Goal: Task Accomplishment & Management: Manage account settings

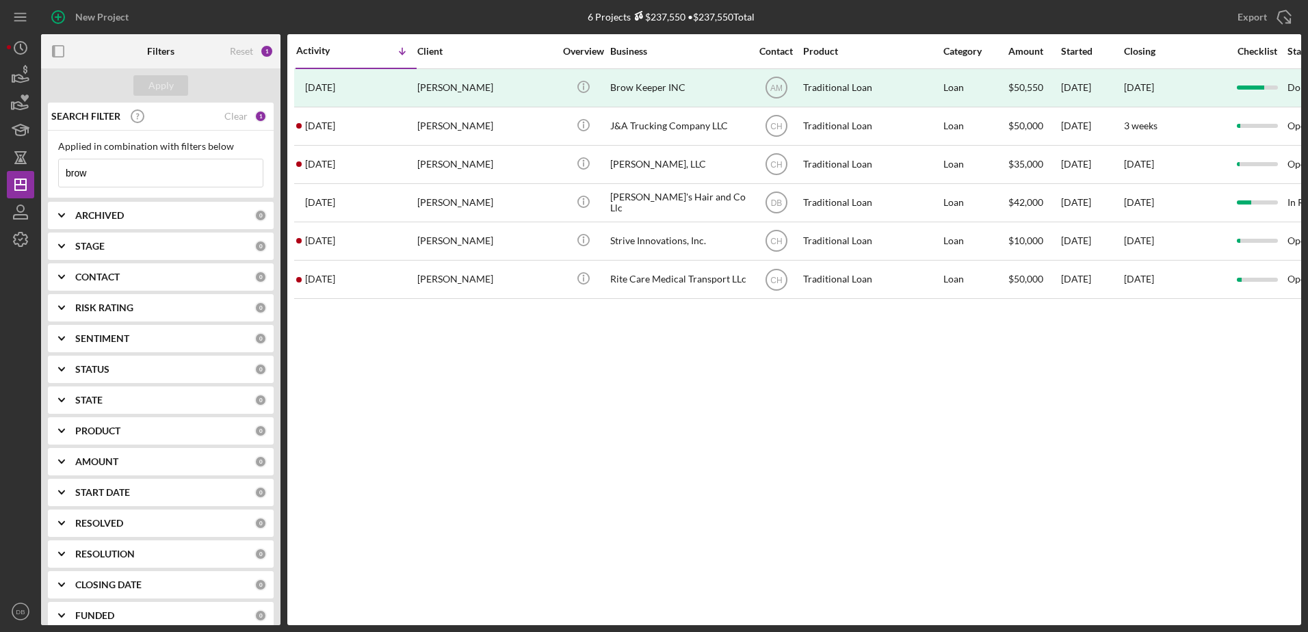
click at [181, 177] on input "brow" at bounding box center [161, 172] width 204 height 27
click at [233, 122] on div "Clear" at bounding box center [235, 116] width 23 height 11
click at [172, 88] on div "Apply" at bounding box center [160, 85] width 25 height 21
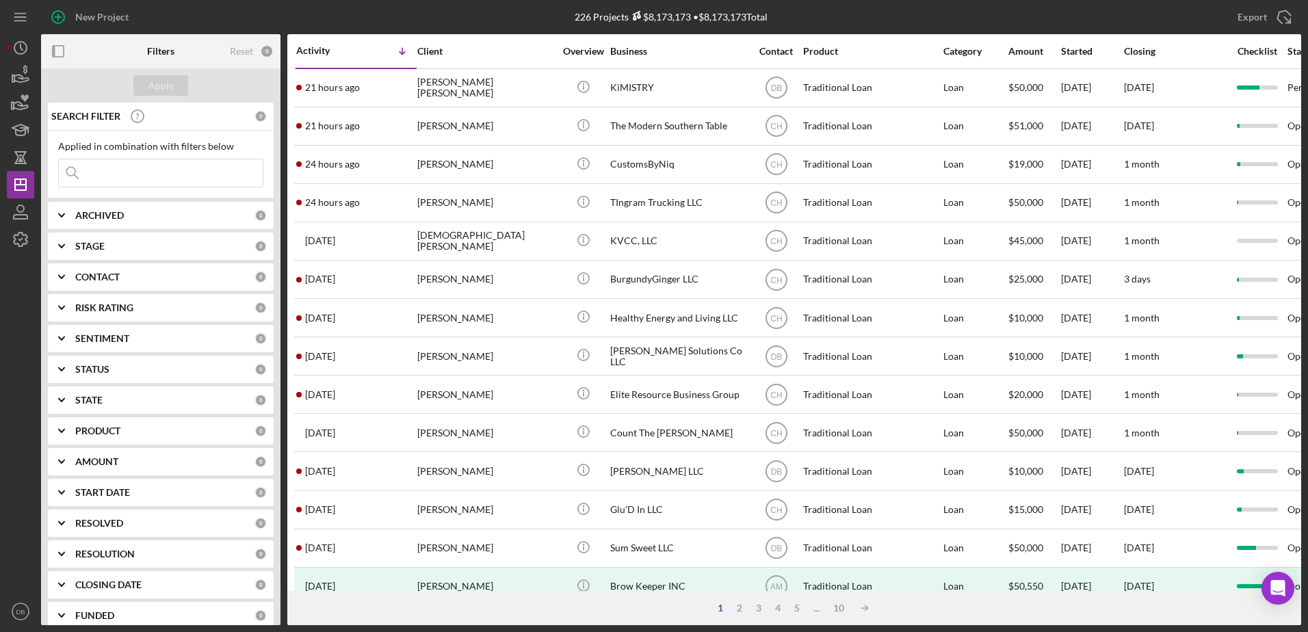
click at [139, 256] on div "STAGE 0" at bounding box center [171, 246] width 192 height 27
click at [124, 249] on div "STAGE" at bounding box center [164, 246] width 179 height 11
click at [131, 285] on div "CONTACT 0" at bounding box center [171, 276] width 192 height 27
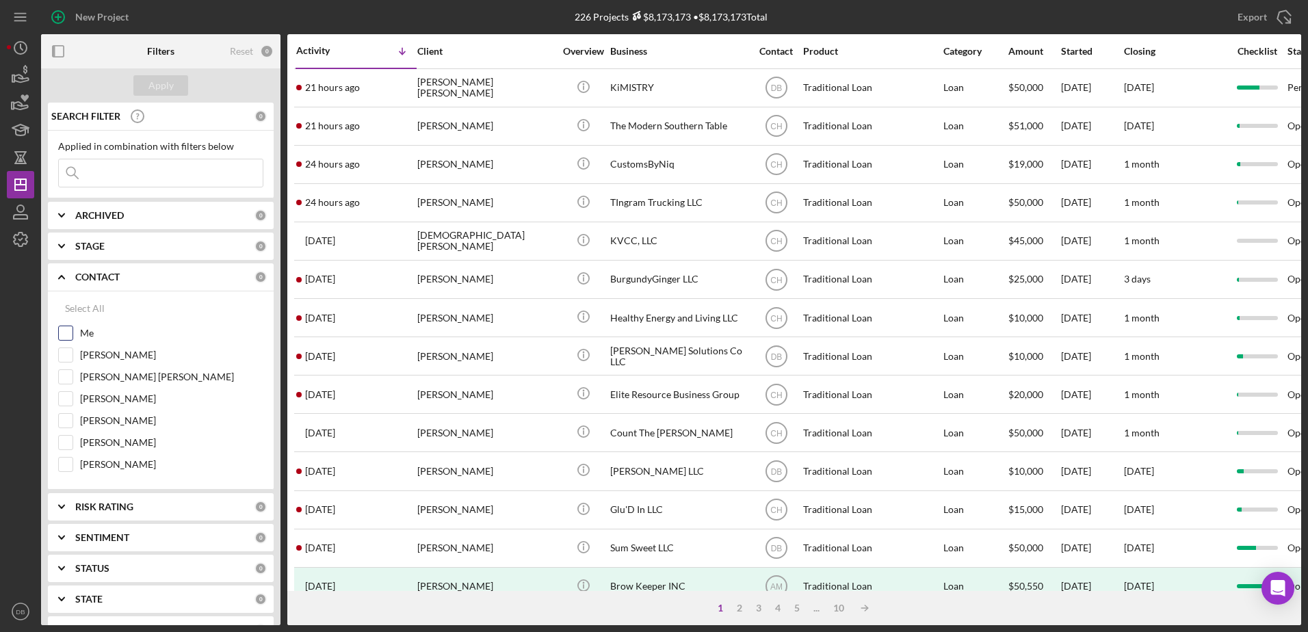
click at [70, 337] on input "Me" at bounding box center [66, 333] width 14 height 14
checkbox input "true"
click at [162, 82] on div "Apply" at bounding box center [160, 85] width 25 height 21
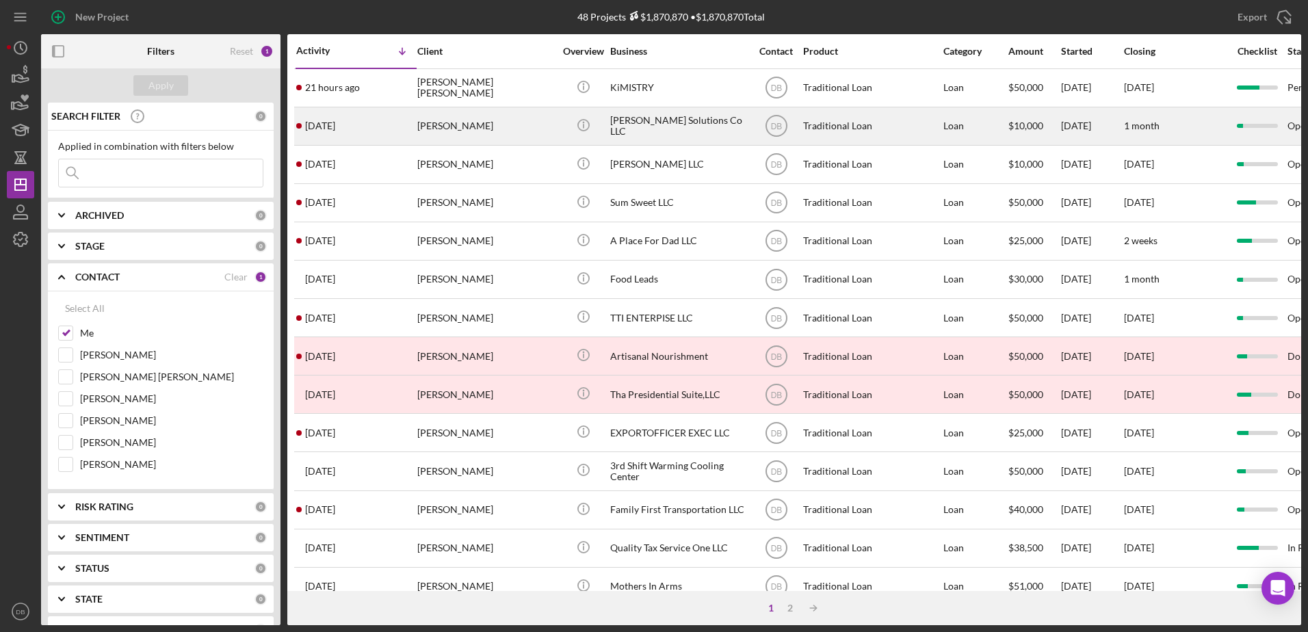
click at [393, 131] on div "[DATE] [PERSON_NAME]" at bounding box center [356, 126] width 120 height 36
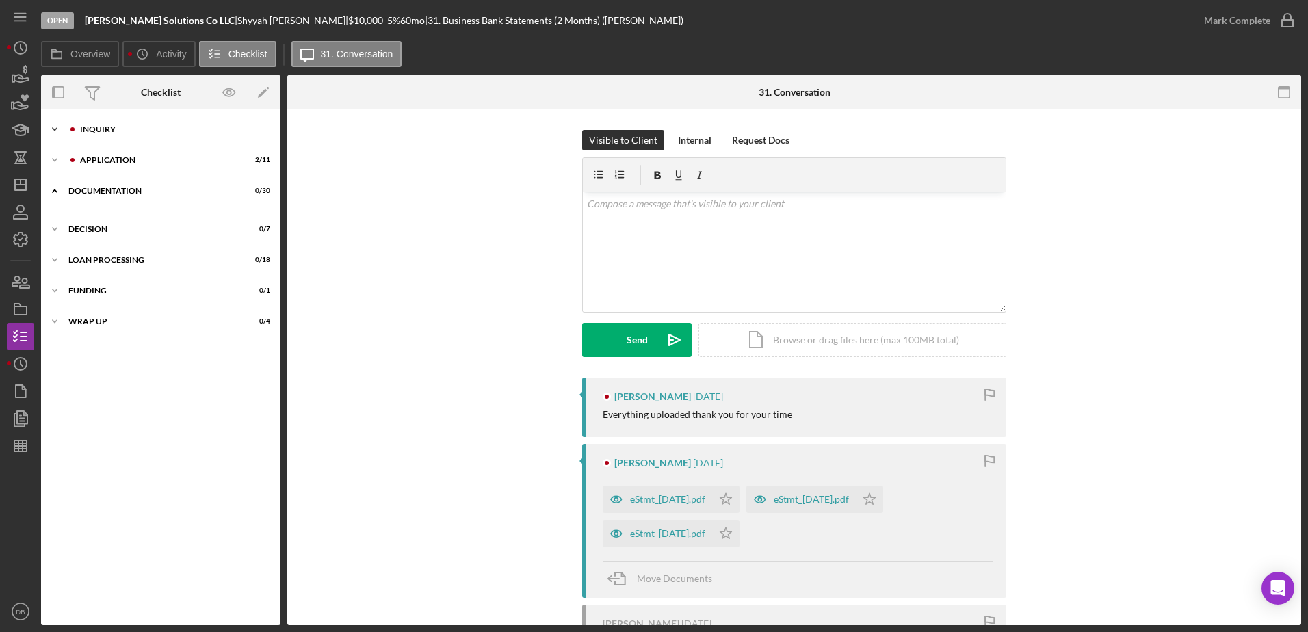
click at [96, 120] on div "Icon/Expander Inquiry 12 / 16" at bounding box center [160, 129] width 239 height 27
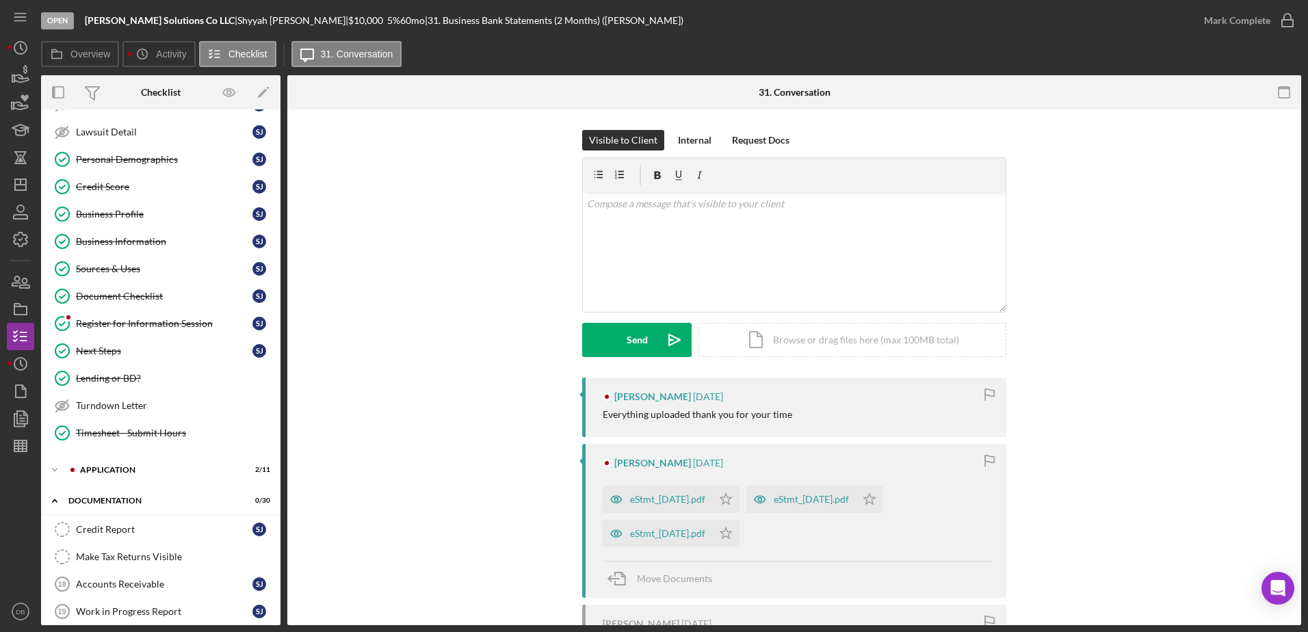
scroll to position [263, 0]
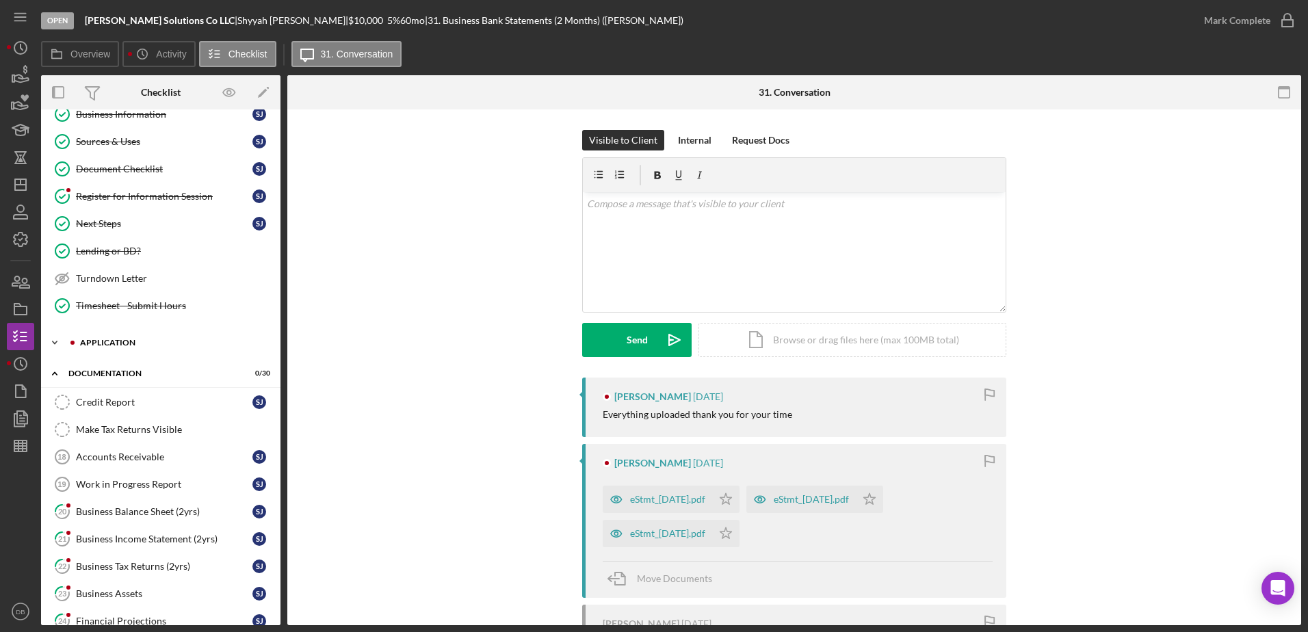
click at [135, 337] on div "Icon/Expander Application 2 / 11" at bounding box center [160, 342] width 239 height 27
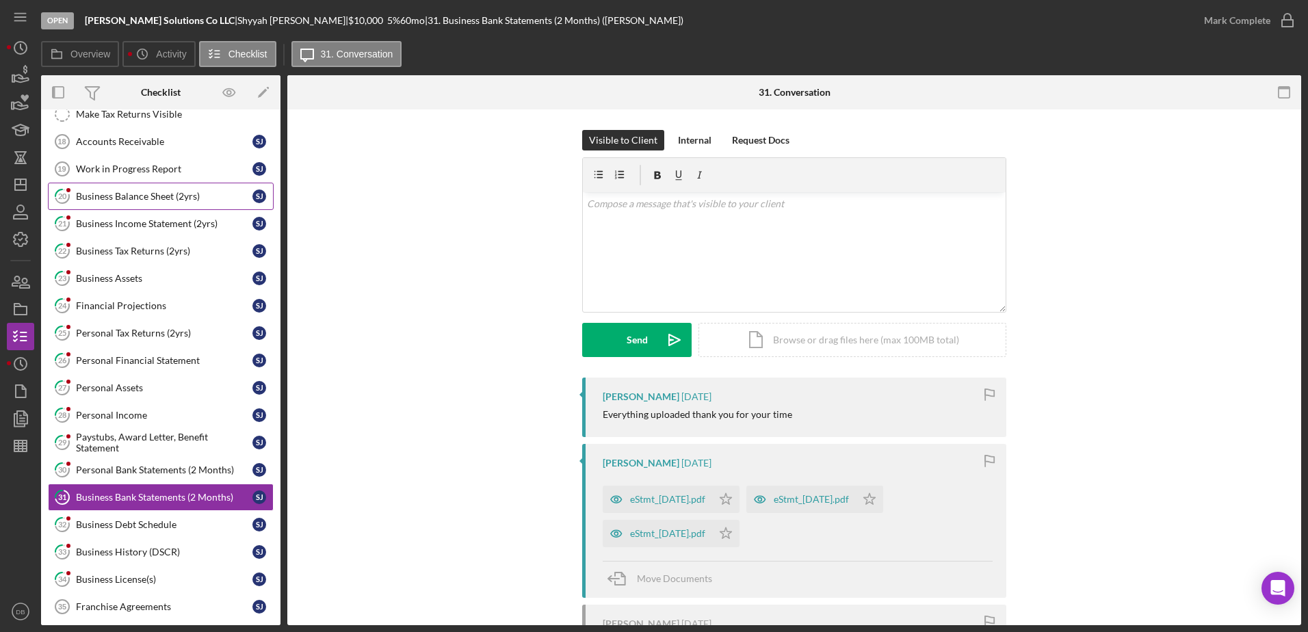
scroll to position [878, 0]
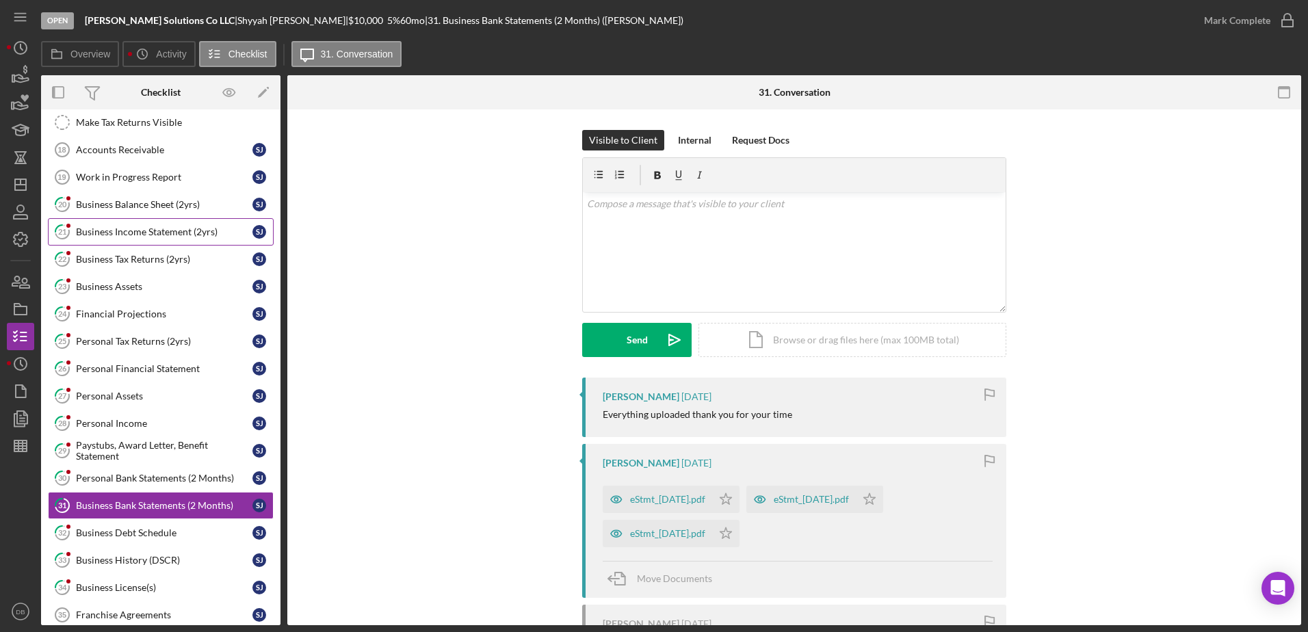
drag, startPoint x: 133, startPoint y: 202, endPoint x: 140, endPoint y: 224, distance: 22.3
click at [133, 203] on div "Business Balance Sheet (2yrs)" at bounding box center [164, 204] width 176 height 11
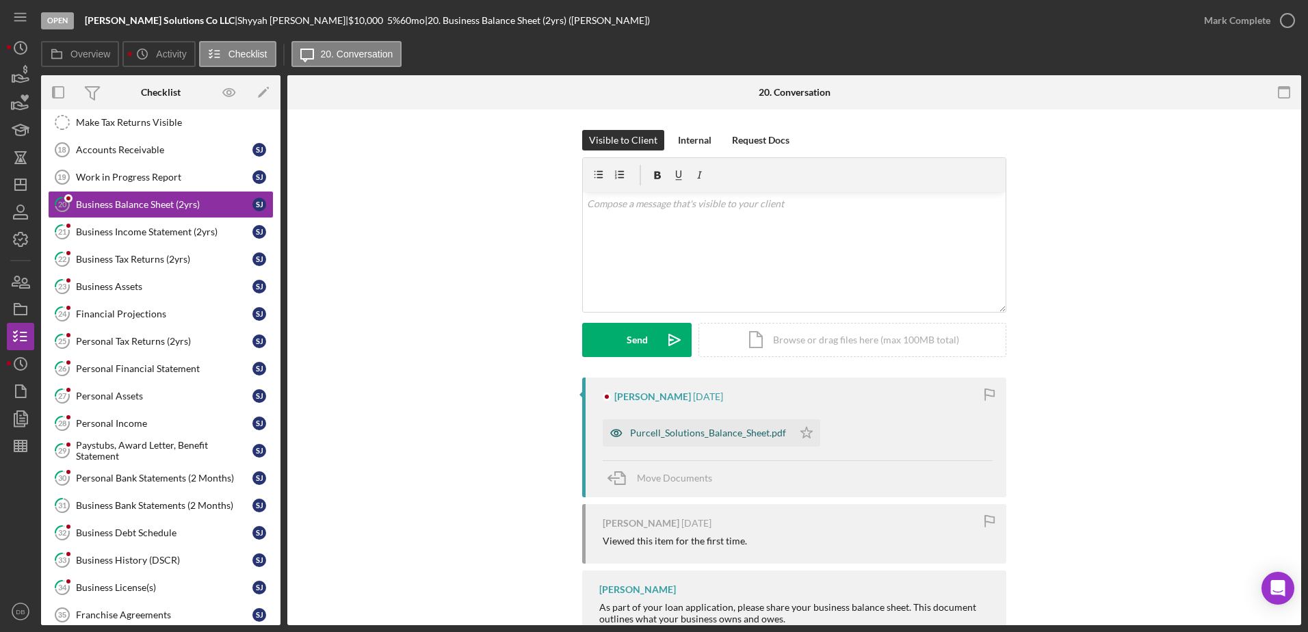
click at [731, 438] on div "Purcell_Solutions_Balance_Sheet.pdf" at bounding box center [708, 433] width 156 height 11
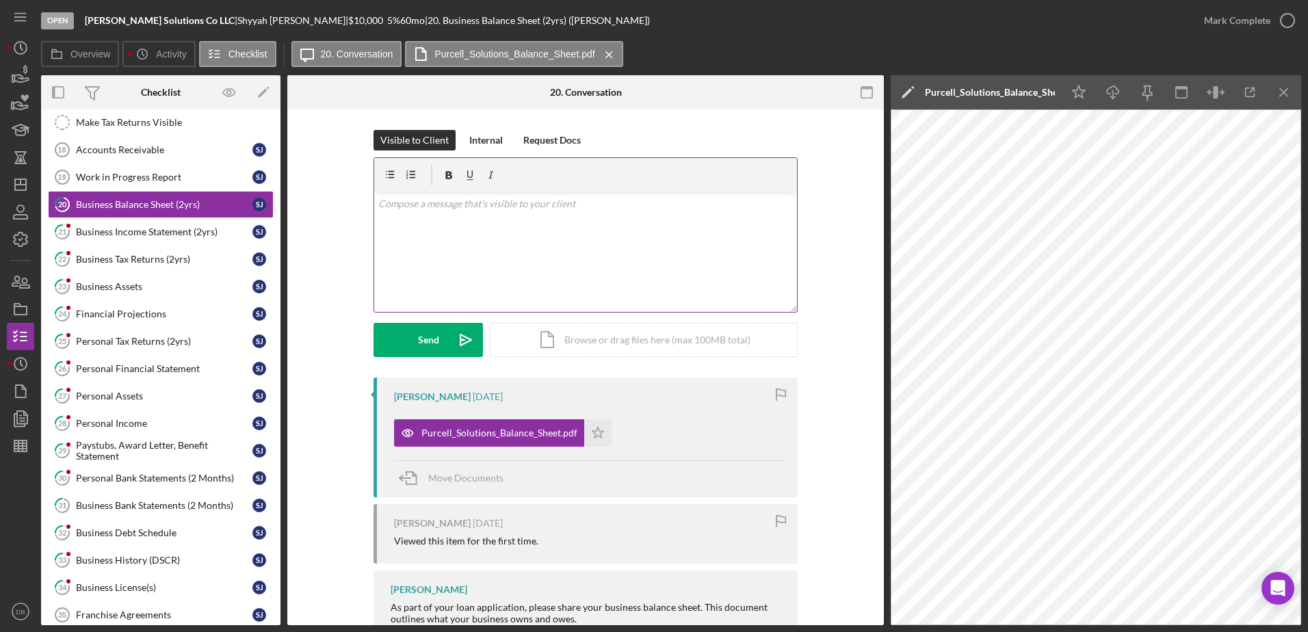
click at [556, 213] on div "v Color teal Color pink Remove color Add row above Add row below Add column bef…" at bounding box center [585, 252] width 423 height 120
click at [460, 225] on p at bounding box center [585, 222] width 415 height 15
click at [493, 251] on div "v Color teal Color pink Remove color Add row above Add row below Add column bef…" at bounding box center [585, 252] width 423 height 120
click at [436, 347] on div "Send" at bounding box center [428, 340] width 21 height 34
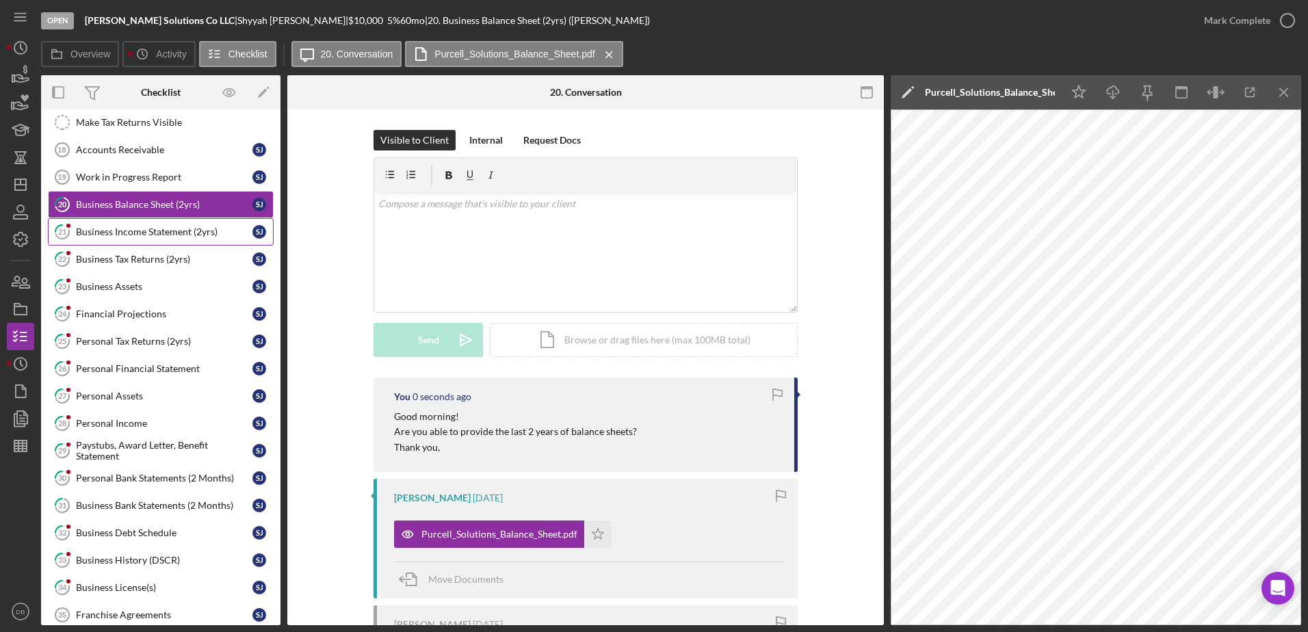
click at [111, 230] on div "Business Income Statement (2yrs)" at bounding box center [164, 231] width 176 height 11
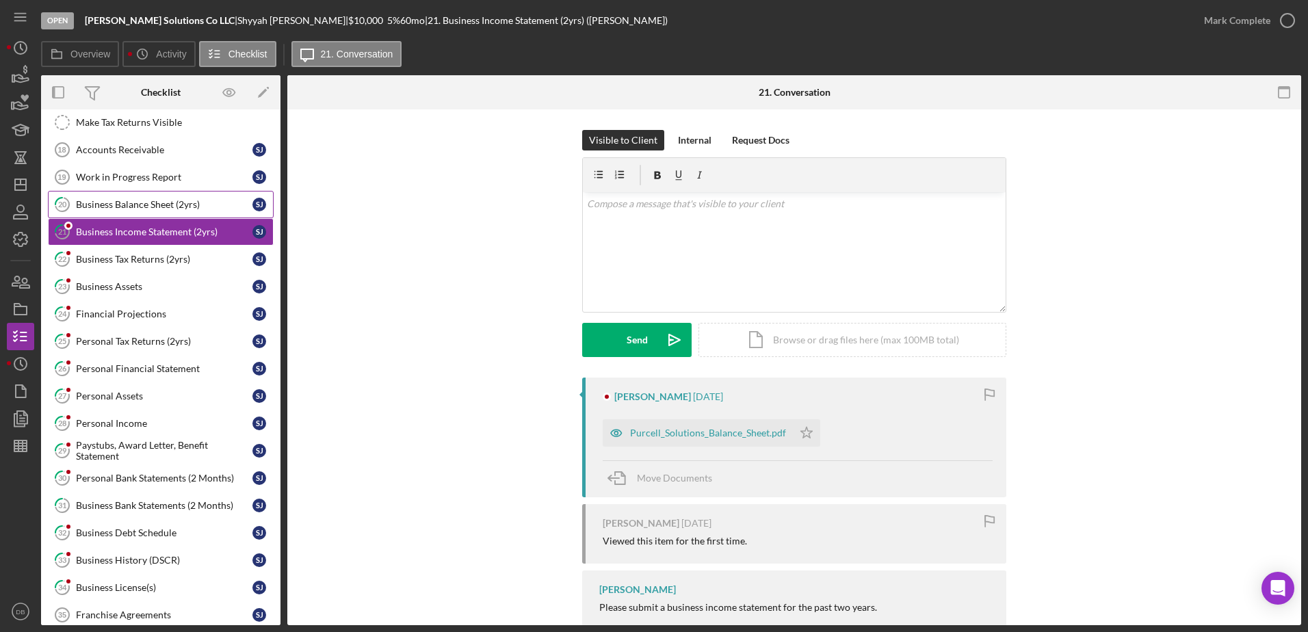
click at [143, 201] on div "Business Balance Sheet (2yrs)" at bounding box center [164, 204] width 176 height 11
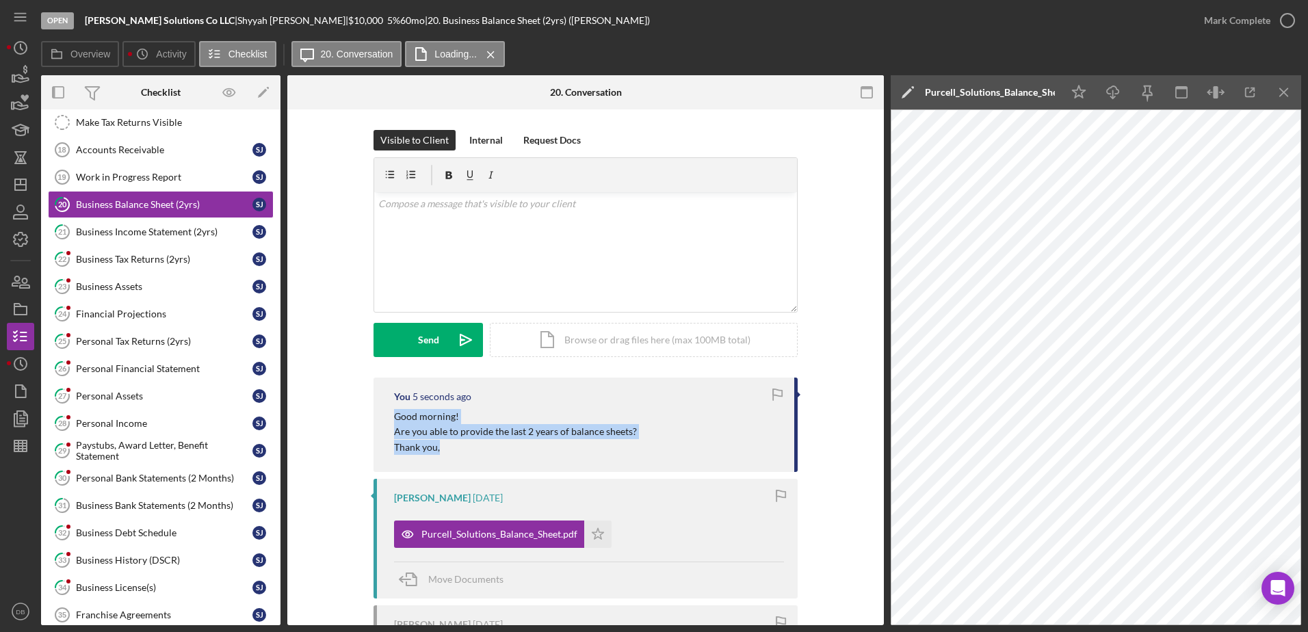
drag, startPoint x: 442, startPoint y: 445, endPoint x: 383, endPoint y: 417, distance: 65.2
click at [383, 417] on div "You 5 seconds ago Good morning! Are you able to provide the last 2 years of bal…" at bounding box center [585, 425] width 424 height 94
copy div "Good morning! Are you able to provide the last 2 years of balance sheets? Thank…"
click at [153, 223] on link "21 Business Income Statement (2yrs) [PERSON_NAME]" at bounding box center [161, 231] width 226 height 27
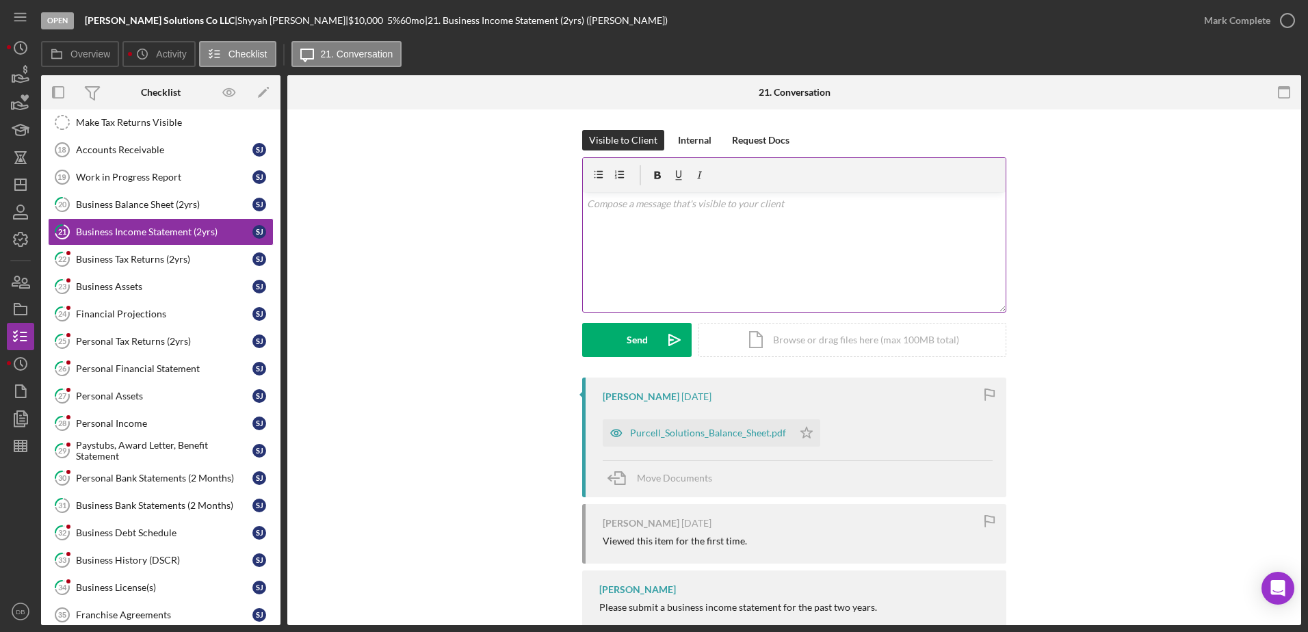
click at [713, 242] on div "v Color teal Color pink Remove color Add row above Add row below Add column bef…" at bounding box center [794, 252] width 423 height 120
drag, startPoint x: 621, startPoint y: 282, endPoint x: 616, endPoint y: 265, distance: 18.0
click at [583, 283] on div "v Color teal Color pink Remove color Add row above Add row below Add column bef…" at bounding box center [794, 252] width 423 height 120
click at [736, 248] on p "Are you able to provide the last 2 years of balance sheets?" at bounding box center [794, 242] width 415 height 15
click at [796, 239] on mark "Are you able to provide the last 2 years of balance sheets?" at bounding box center [708, 242] width 243 height 12
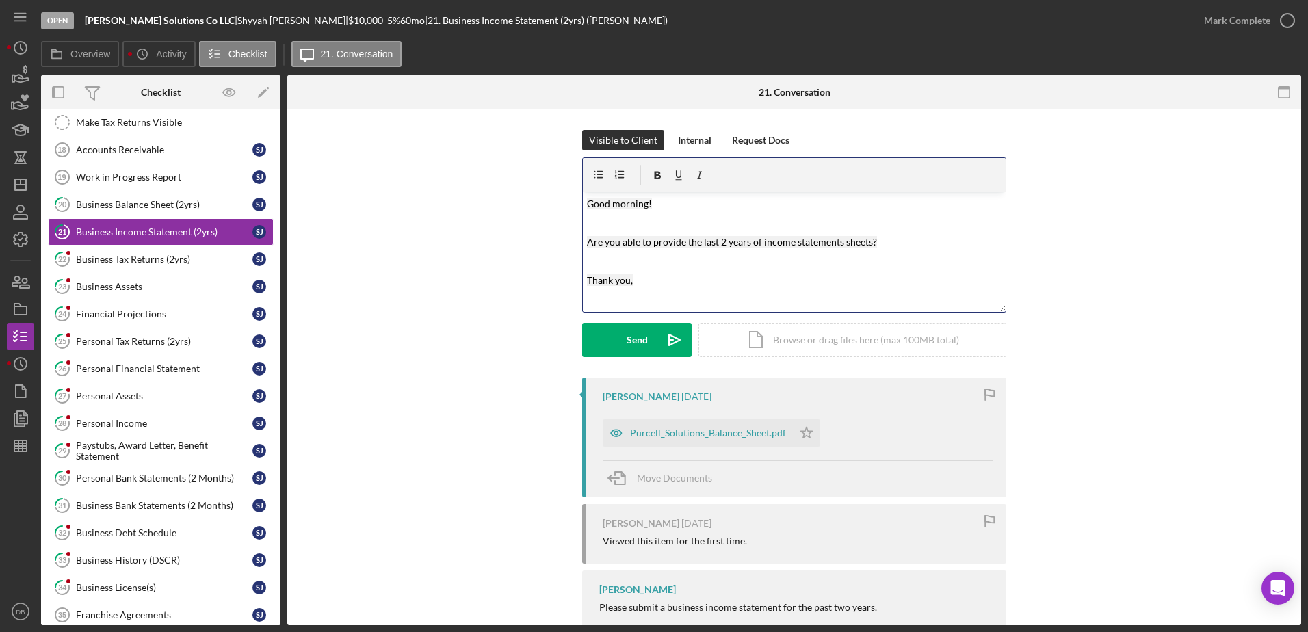
click at [800, 280] on p "Thank you," at bounding box center [794, 280] width 415 height 15
click at [622, 347] on button "Send Icon/icon-invite-send" at bounding box center [636, 340] width 109 height 34
click at [84, 226] on div "Business Income Statement (2yrs)" at bounding box center [164, 231] width 176 height 11
click at [94, 259] on div "Business Tax Returns (2yrs)" at bounding box center [164, 259] width 176 height 11
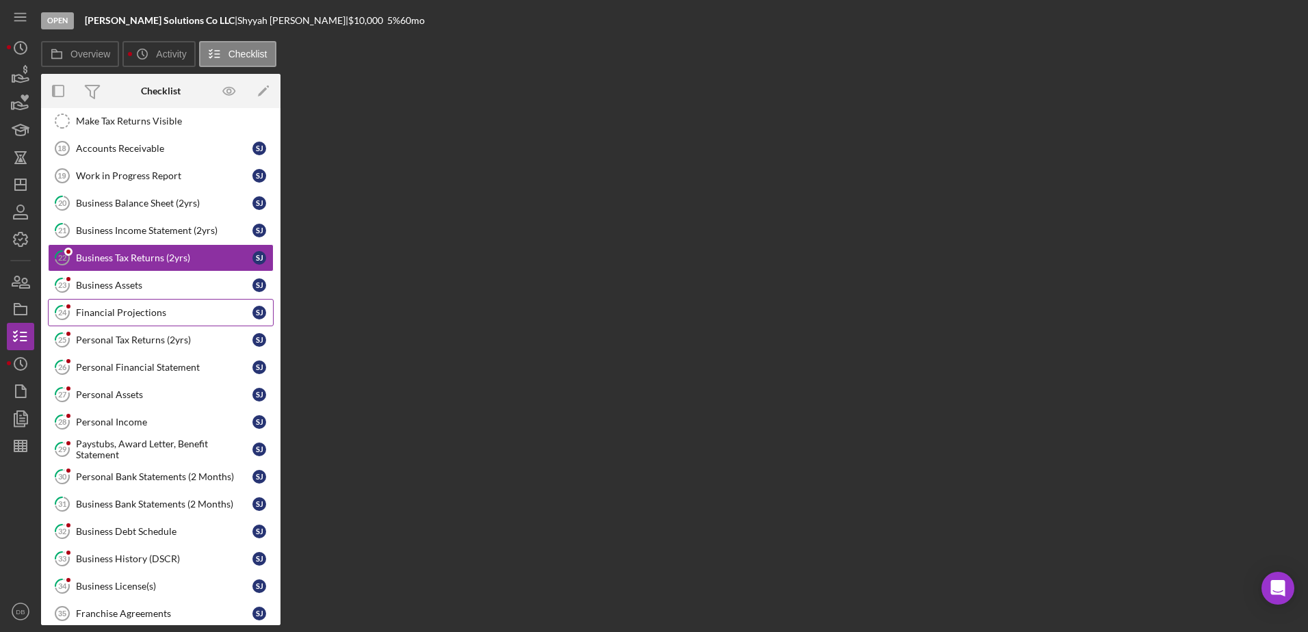
drag, startPoint x: 103, startPoint y: 292, endPoint x: 118, endPoint y: 303, distance: 18.6
click at [103, 291] on link "23 Business Assets [PERSON_NAME]" at bounding box center [161, 285] width 226 height 27
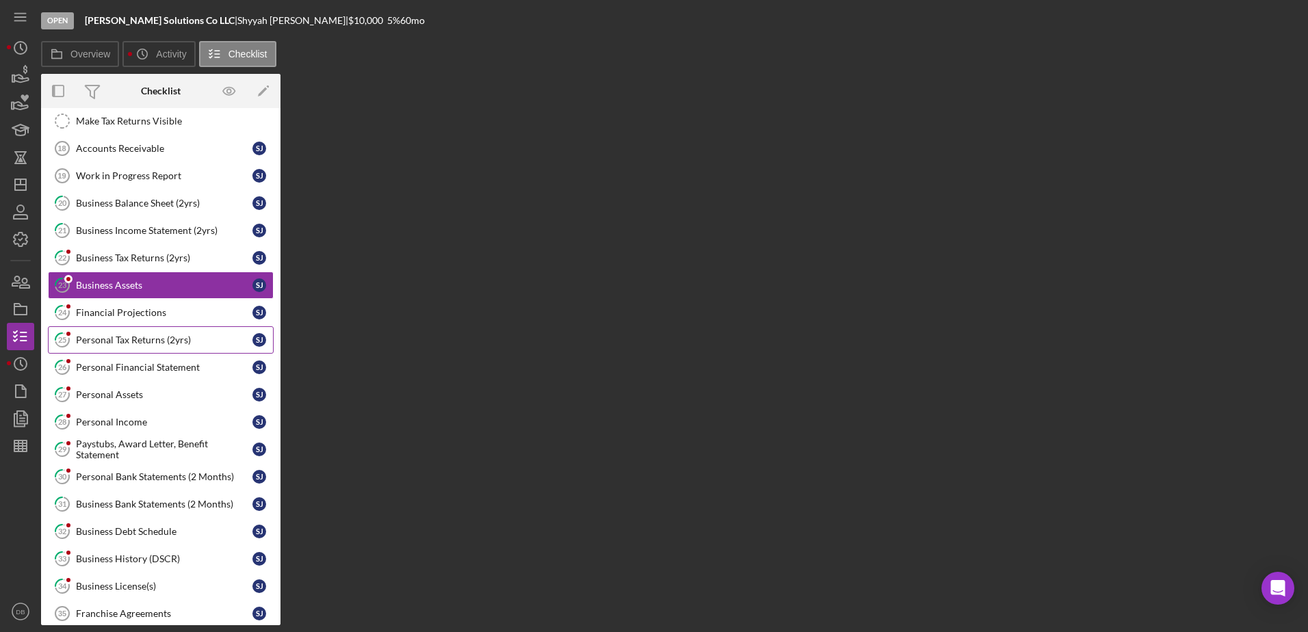
click at [124, 329] on div "Credit Report Credit Report [PERSON_NAME] Make Tax Returns Visible Make Tax Ret…" at bounding box center [160, 494] width 239 height 828
click at [124, 320] on link "24 Financial Projections [PERSON_NAME]" at bounding box center [161, 312] width 226 height 27
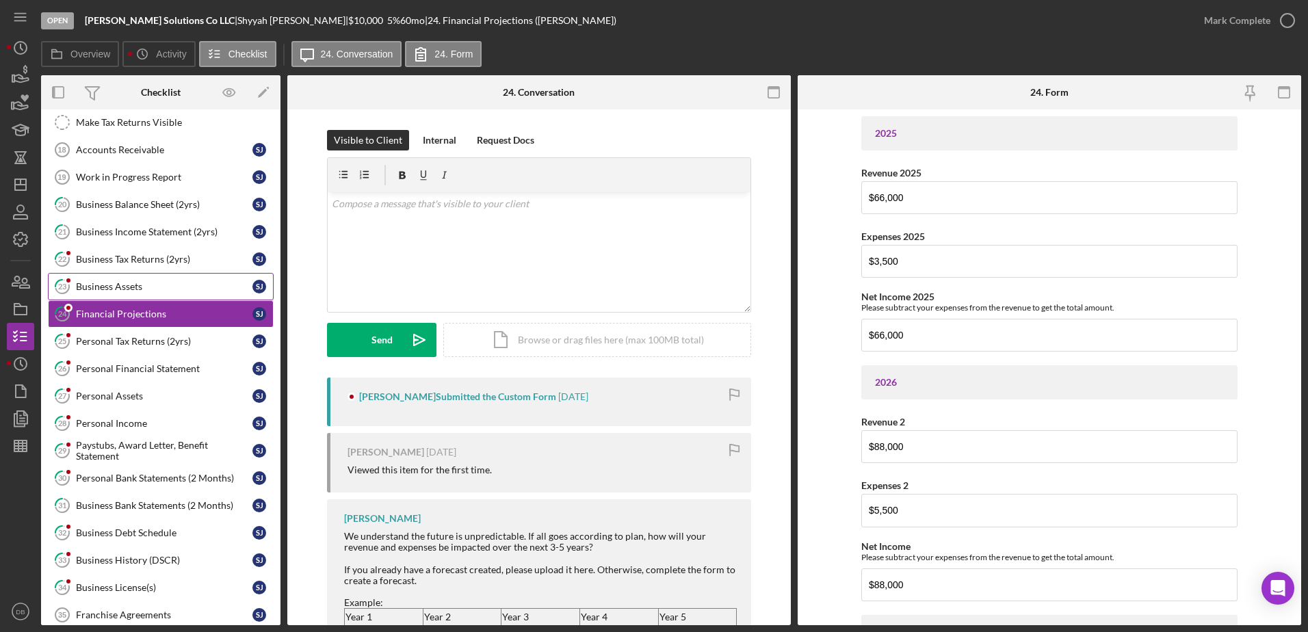
click at [148, 276] on link "23 Business Assets [PERSON_NAME]" at bounding box center [161, 286] width 226 height 27
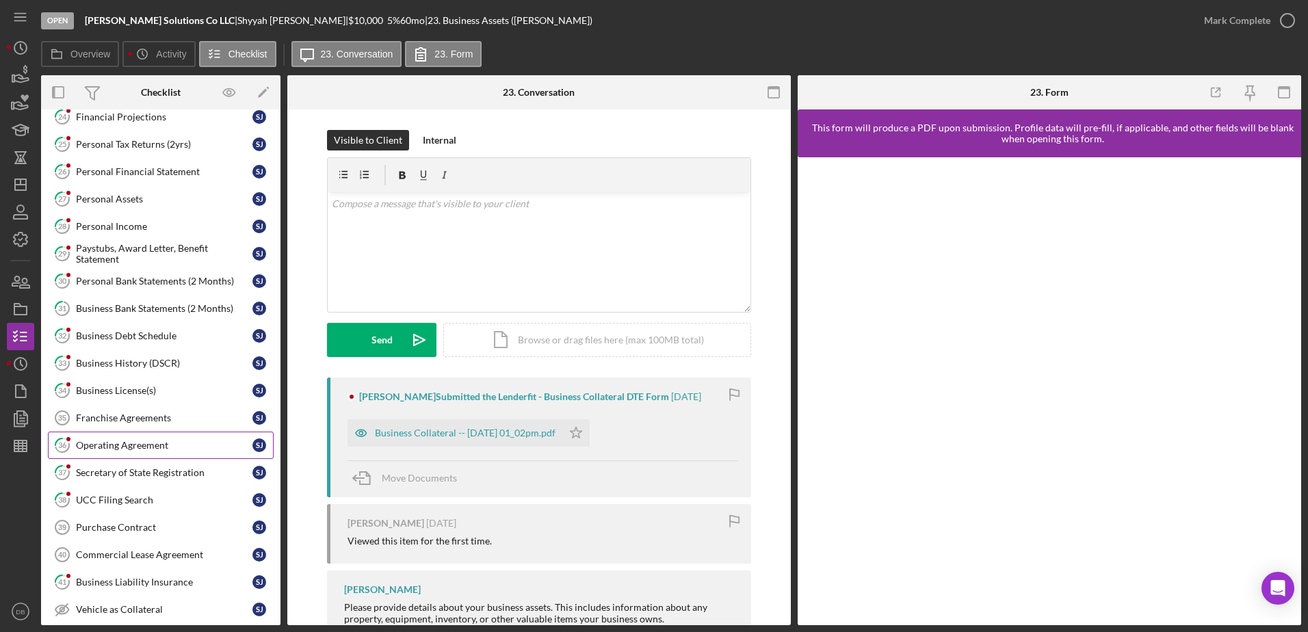
scroll to position [1084, 0]
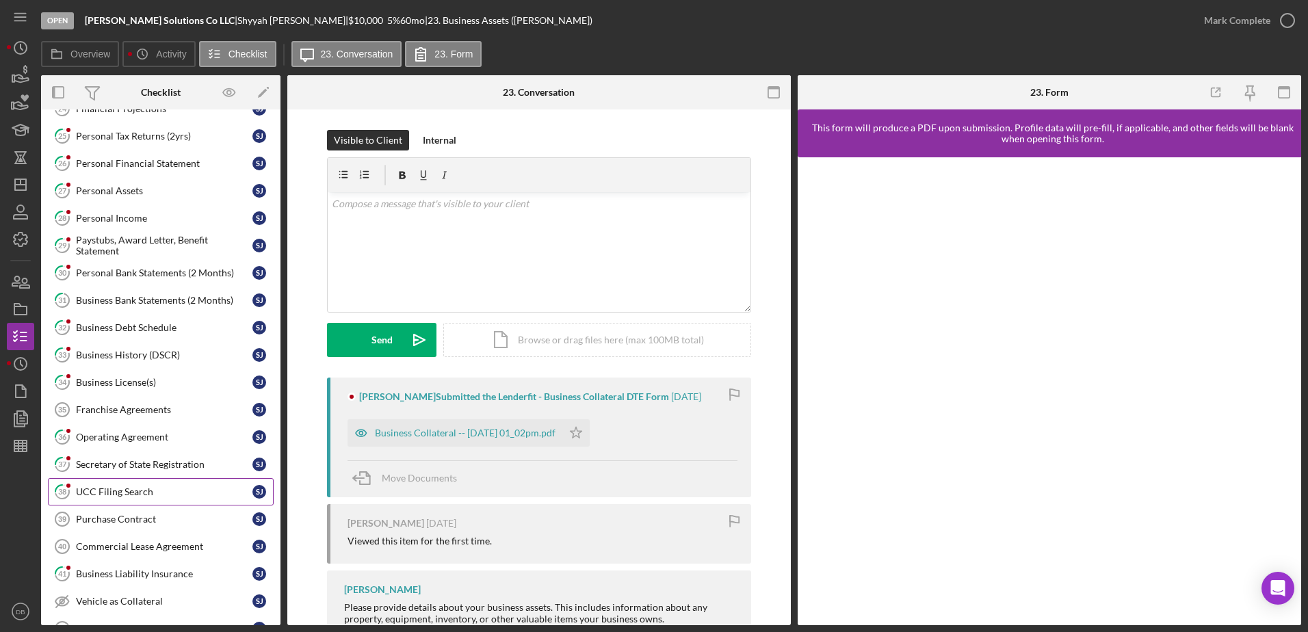
click at [109, 490] on div "UCC Filing Search" at bounding box center [164, 491] width 176 height 11
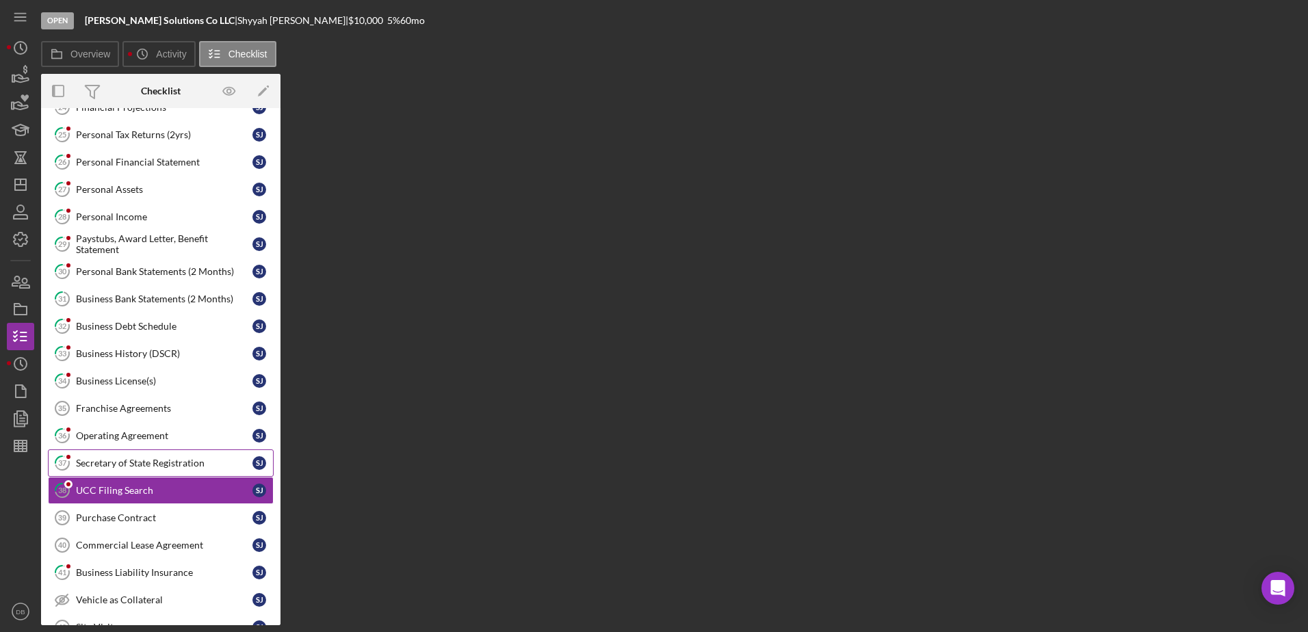
click at [116, 456] on link "37 Secretary of State Registration [PERSON_NAME]" at bounding box center [161, 462] width 226 height 27
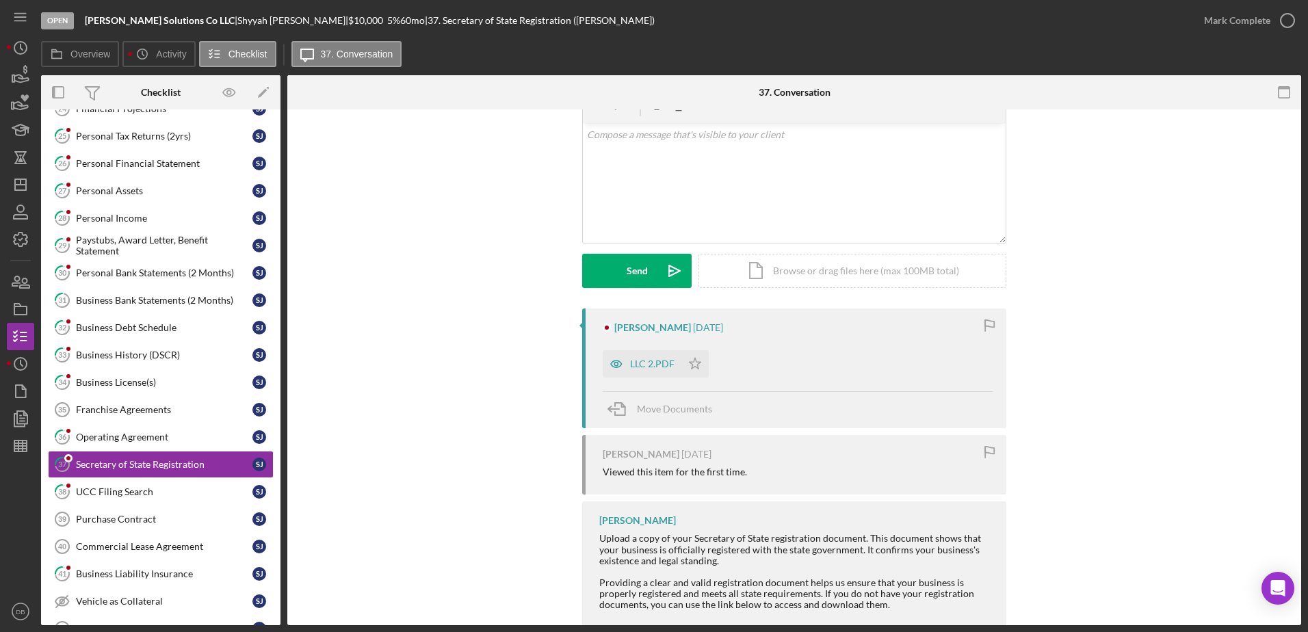
scroll to position [133, 0]
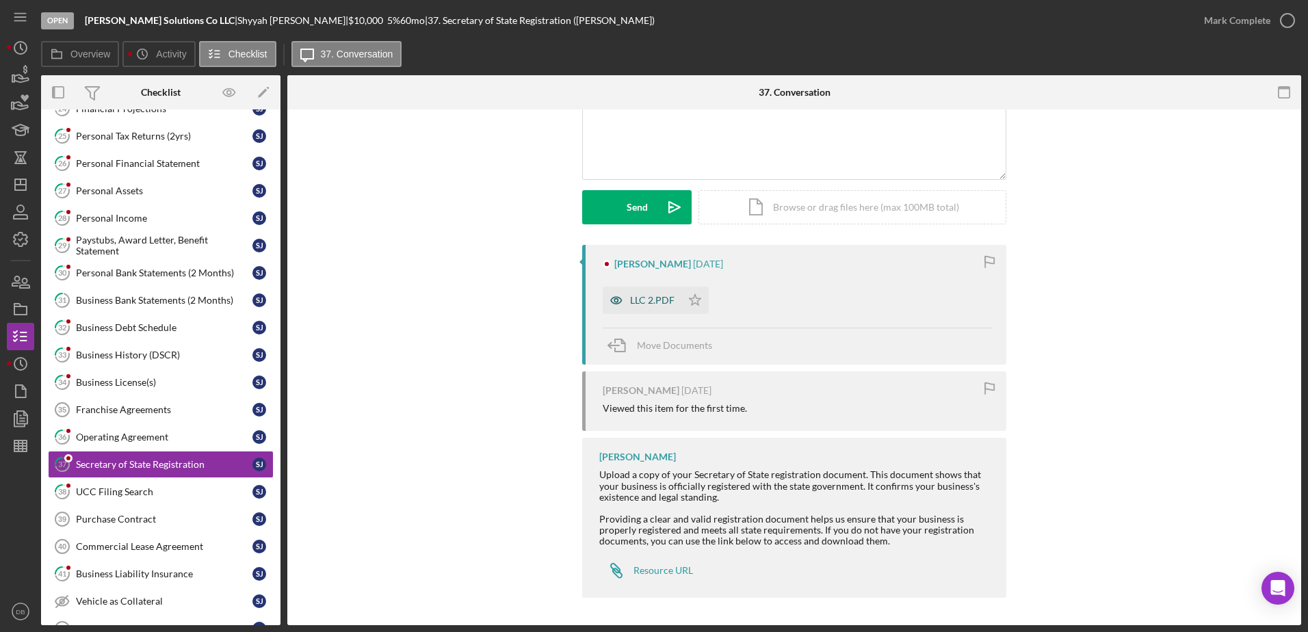
click at [646, 311] on div "LLC 2.PDF" at bounding box center [642, 300] width 79 height 27
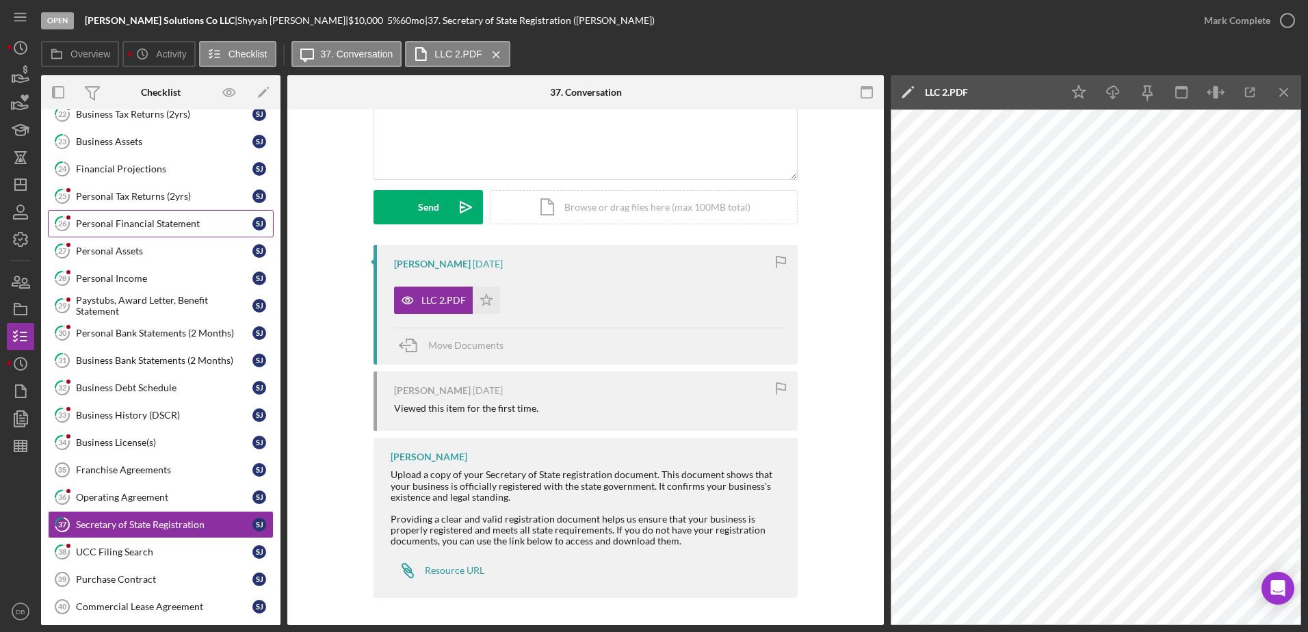
scroll to position [878, 0]
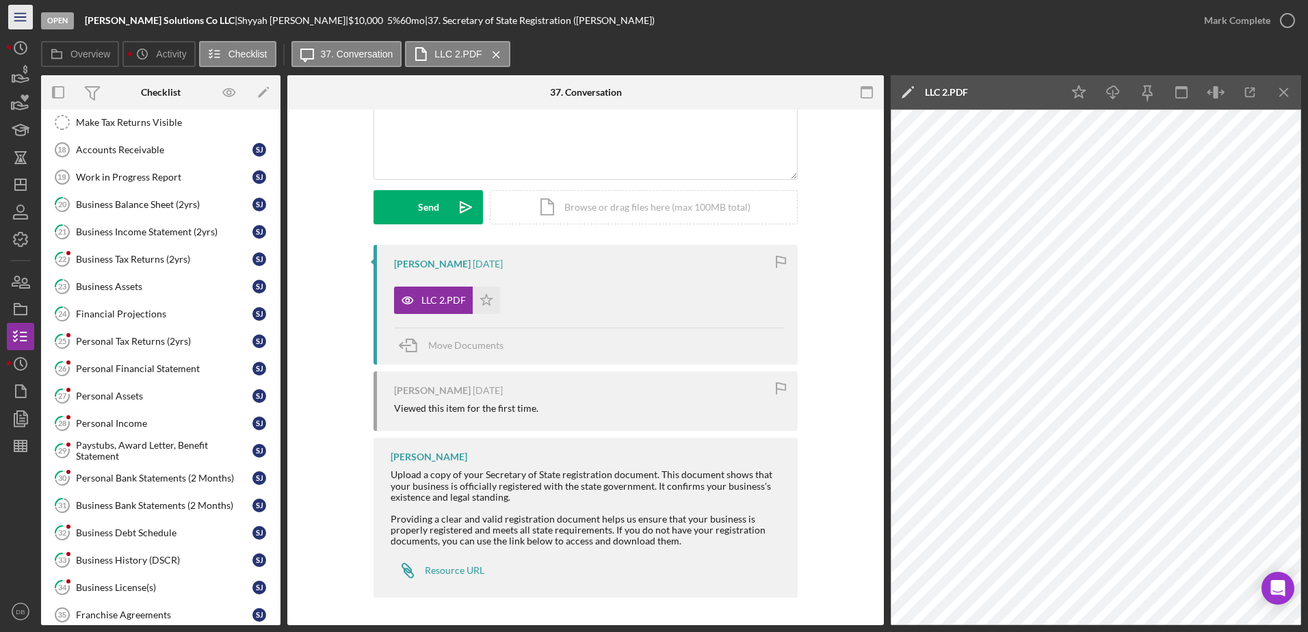
click at [20, 21] on line "button" at bounding box center [19, 21] width 11 height 0
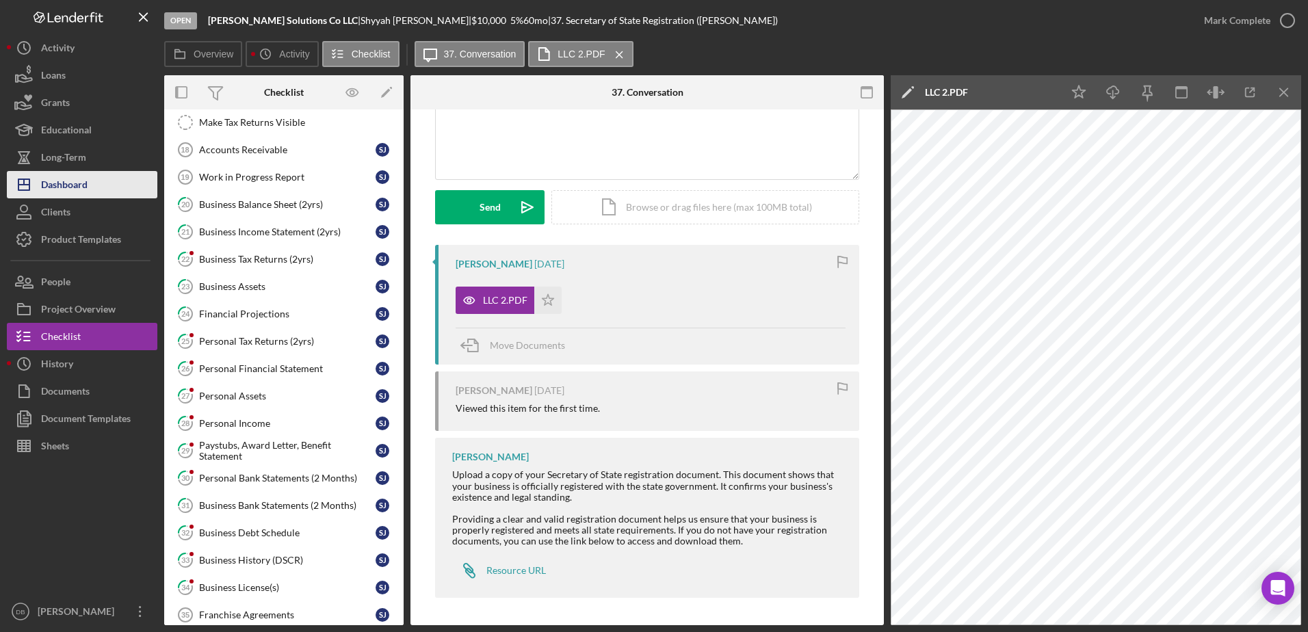
click at [73, 180] on div "Dashboard" at bounding box center [64, 186] width 47 height 31
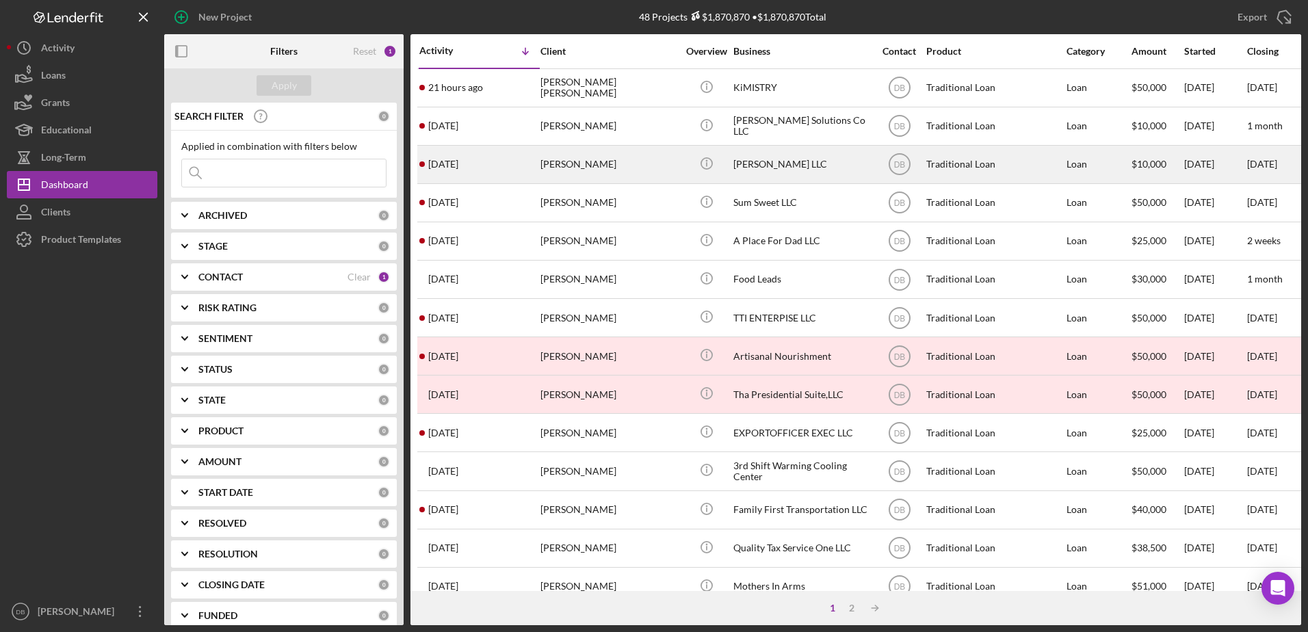
click at [480, 161] on div "[DATE] [PERSON_NAME]" at bounding box center [479, 164] width 120 height 36
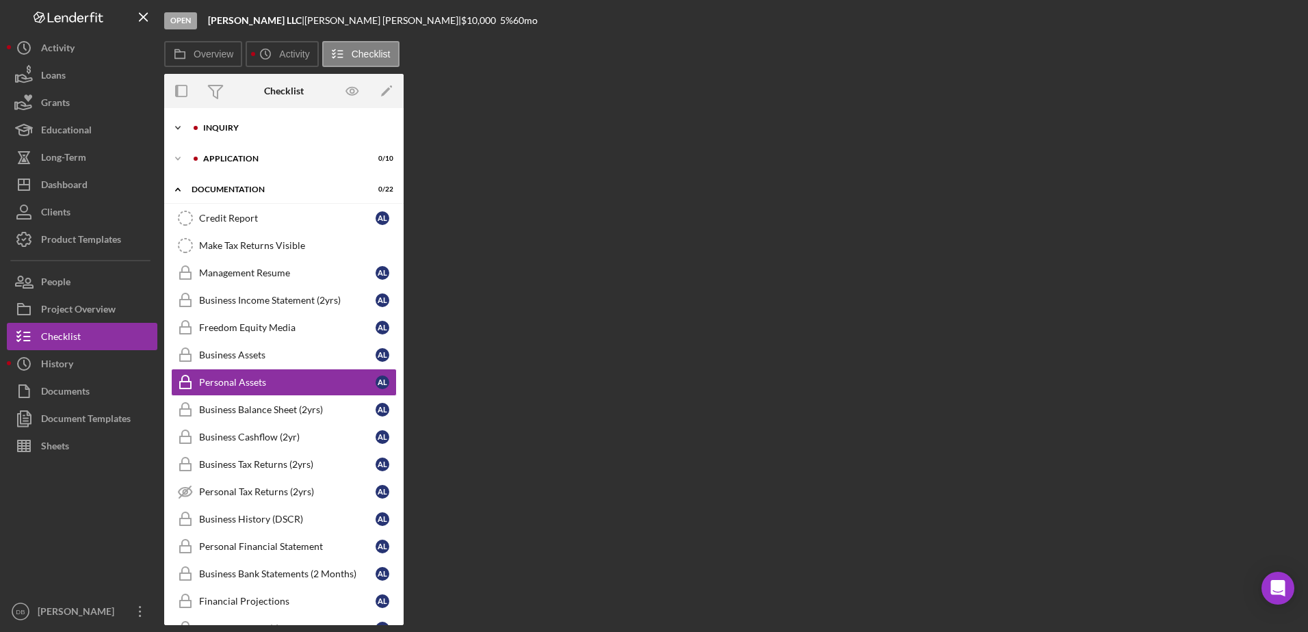
scroll to position [16, 0]
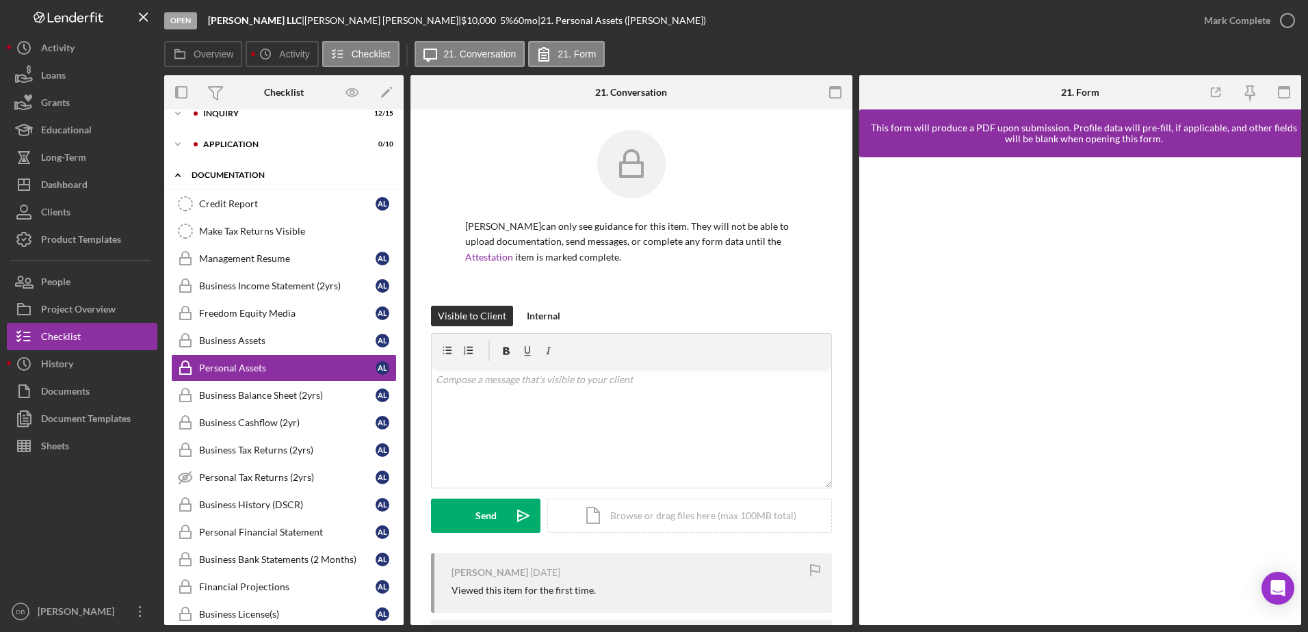
click at [235, 174] on div "Documentation" at bounding box center [289, 175] width 195 height 8
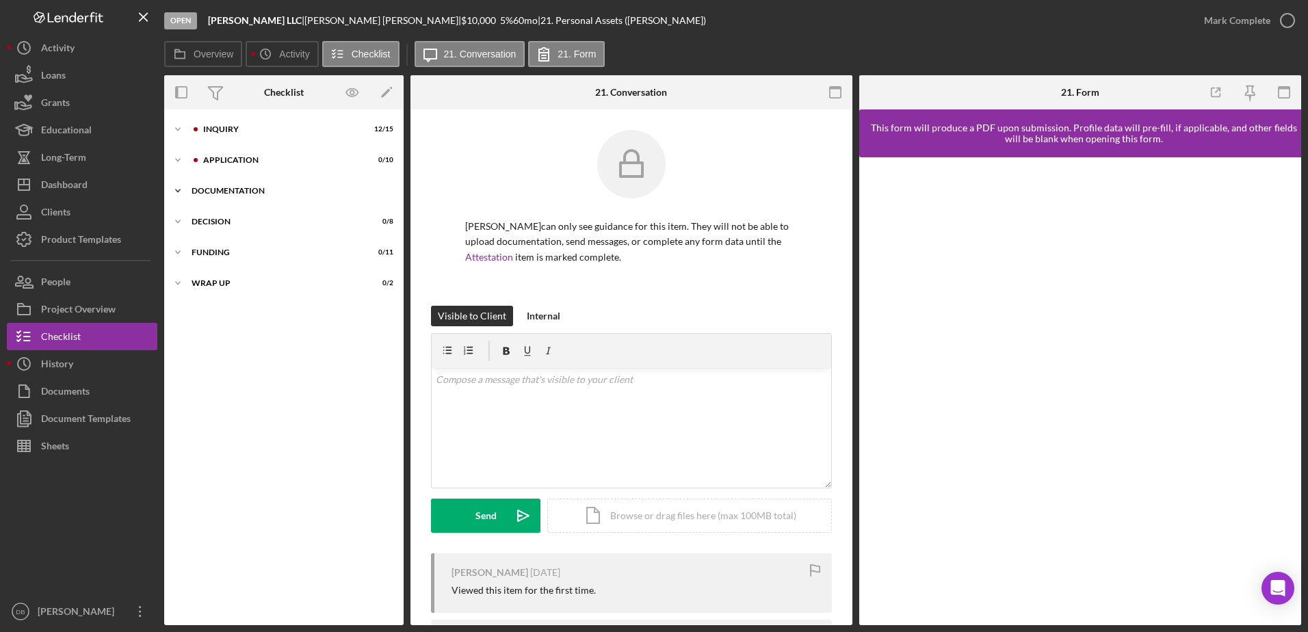
scroll to position [0, 0]
click at [227, 166] on div "Icon/Expander Application 0 / 10" at bounding box center [283, 159] width 239 height 27
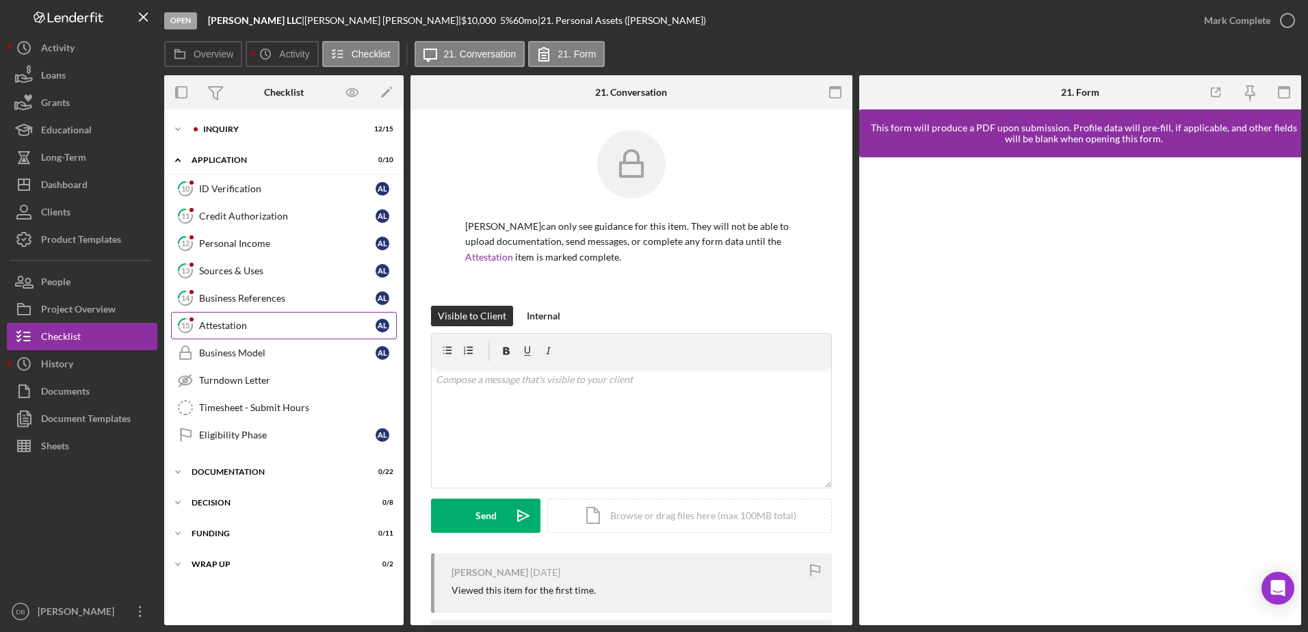
click at [246, 336] on link "15 Attestation A L" at bounding box center [284, 325] width 226 height 27
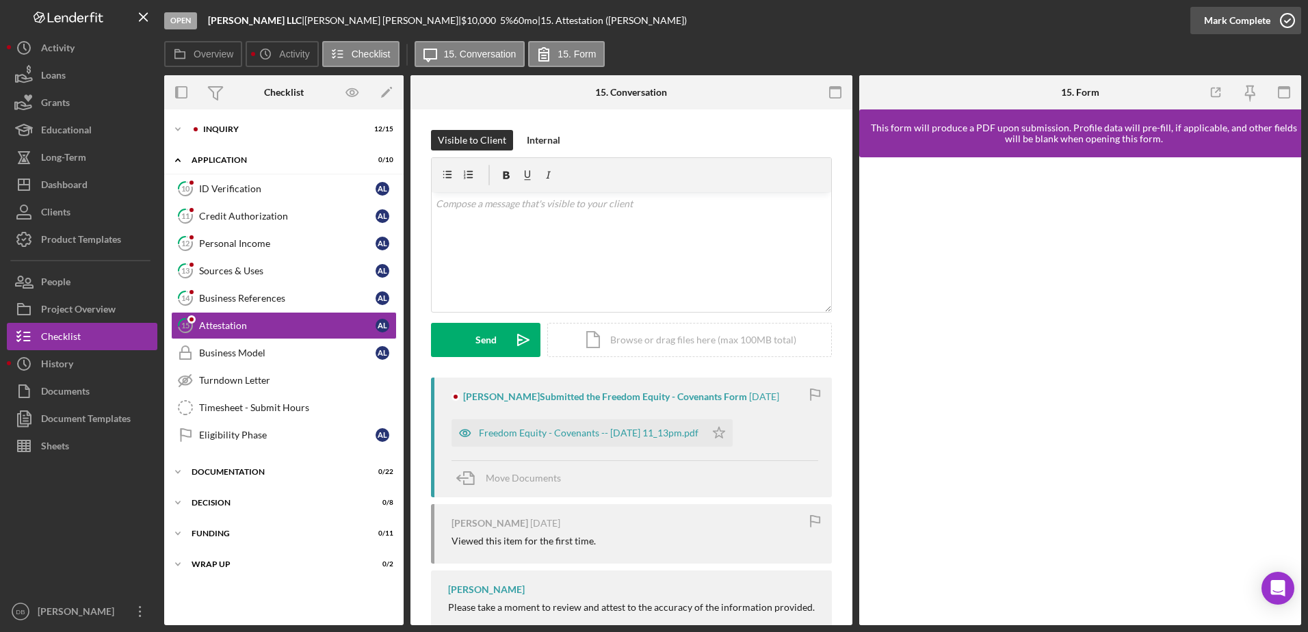
click at [1246, 16] on div "Mark Complete" at bounding box center [1237, 20] width 66 height 27
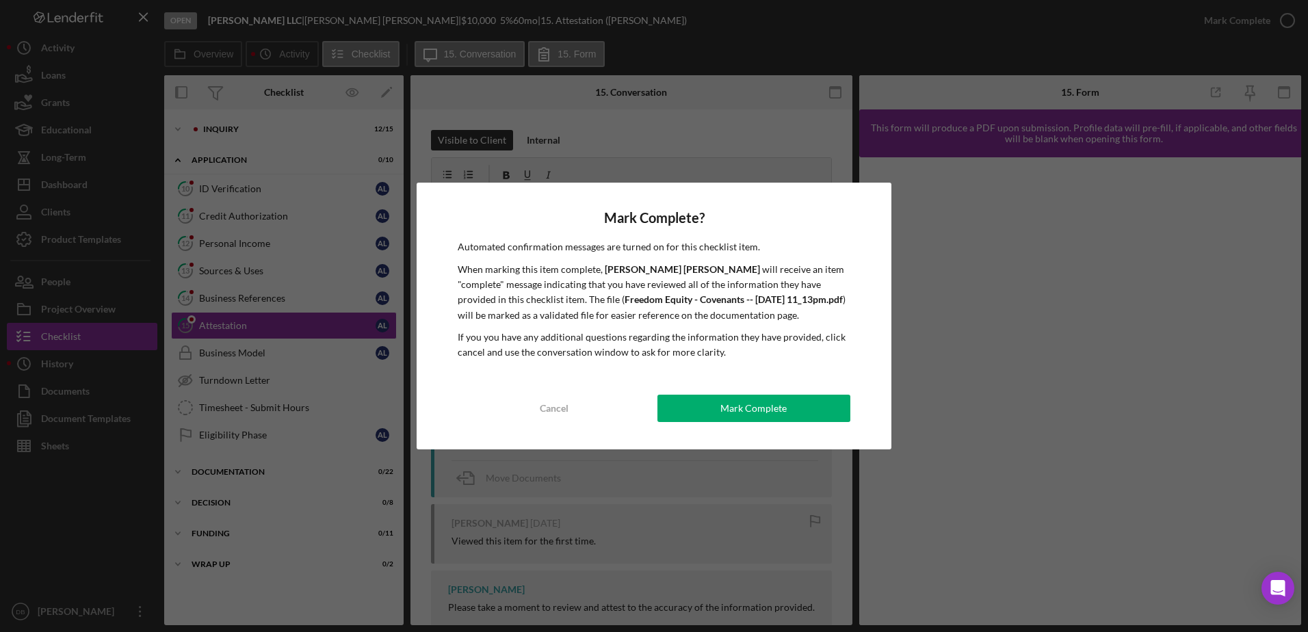
click at [826, 411] on button "Mark Complete" at bounding box center [753, 408] width 193 height 27
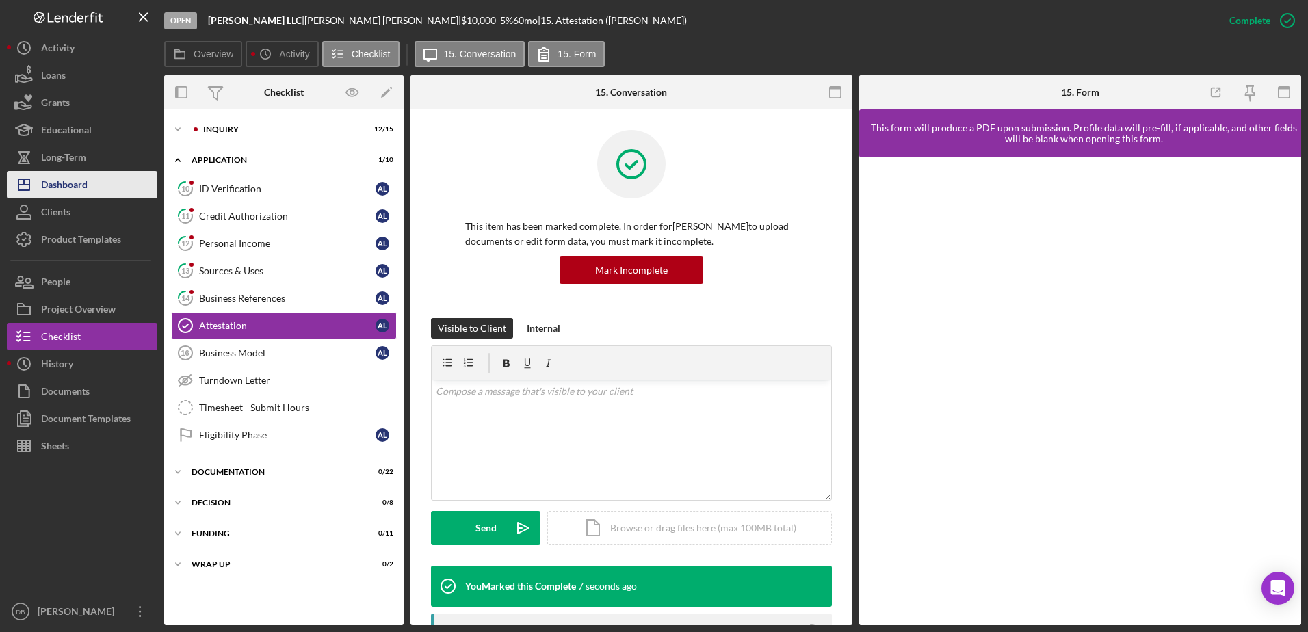
click at [92, 189] on button "Icon/Dashboard Dashboard" at bounding box center [82, 184] width 150 height 27
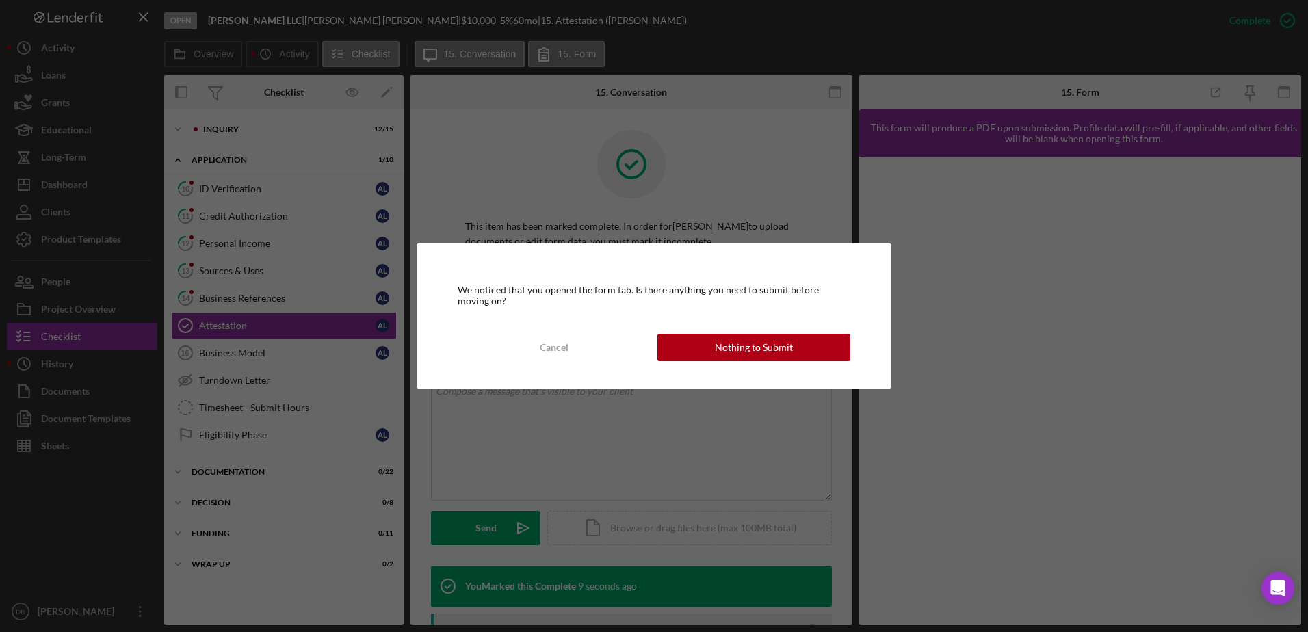
click at [702, 326] on div "We noticed that you opened the form tab. Is there anything you need to submit b…" at bounding box center [654, 316] width 475 height 145
click at [708, 352] on button "Nothing to Submit" at bounding box center [753, 347] width 193 height 27
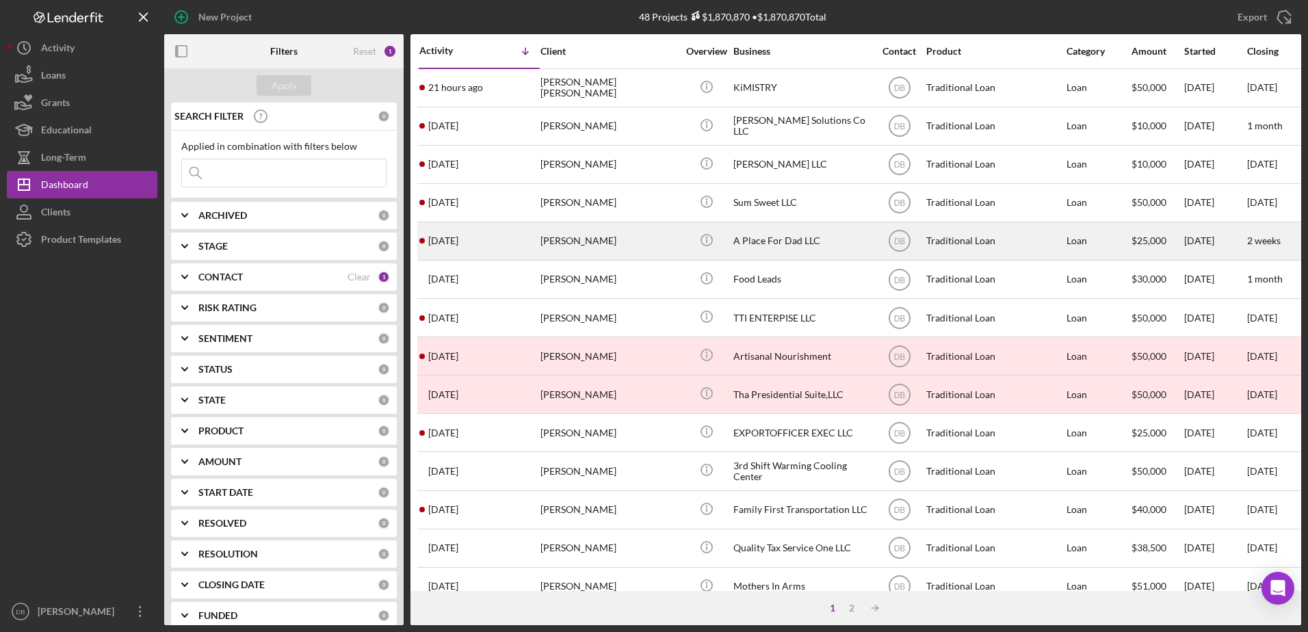
click at [539, 226] on td "[DATE] [PERSON_NAME]" at bounding box center [479, 241] width 121 height 38
